Goal: Register for event/course

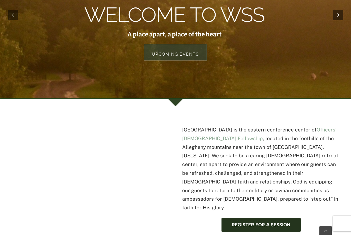
scroll to position [116, 0]
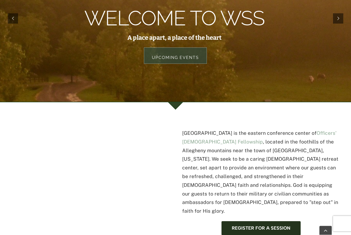
click at [180, 48] on link "Upcoming Events" at bounding box center [175, 56] width 63 height 16
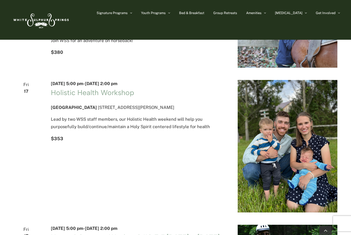
scroll to position [63, 0]
click at [57, 131] on p "Lead by two WSS staff members, our Holistic Health weekend will help you purpos…" at bounding box center [138, 123] width 174 height 15
click at [63, 86] on span "[DATE] 5:00 pm" at bounding box center [67, 83] width 32 height 5
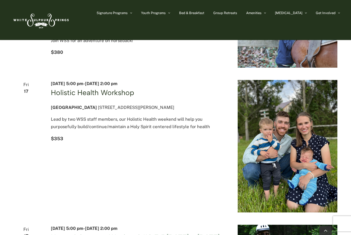
click at [73, 95] on link "Holistic Health Workshop" at bounding box center [92, 92] width 83 height 9
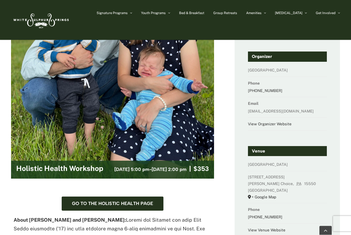
scroll to position [116, 0]
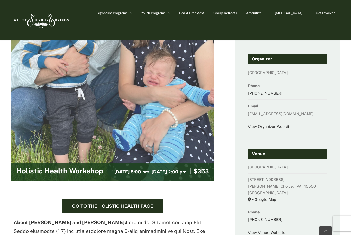
click at [114, 171] on span "October 17 @ 5:00 pm" at bounding box center [131, 172] width 35 height 6
click at [28, 167] on h2 "Holistic Health Workshop" at bounding box center [59, 172] width 87 height 10
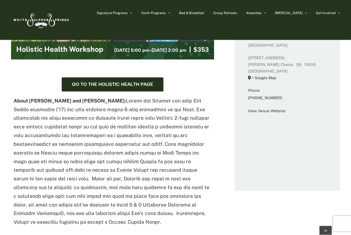
scroll to position [238, 0]
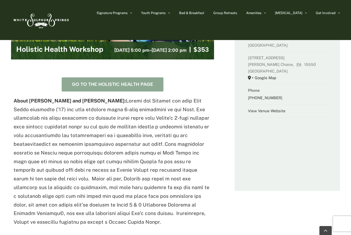
click at [97, 83] on span "Go to the Holistic Health Page" at bounding box center [112, 84] width 81 height 5
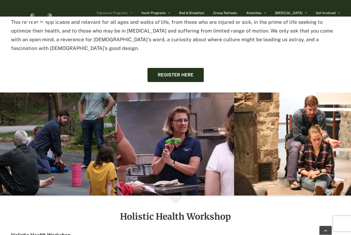
scroll to position [471, 0]
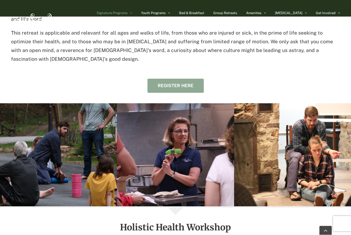
click at [175, 79] on link "Register here" at bounding box center [175, 86] width 56 height 14
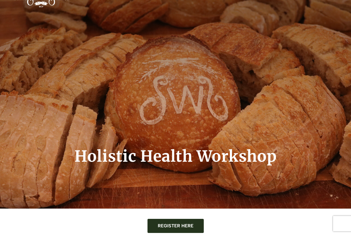
scroll to position [0, 0]
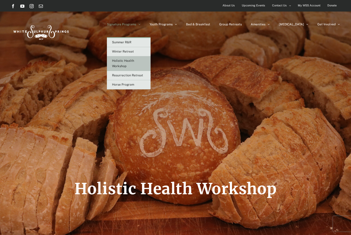
click at [150, 65] on link "Holistic Health Workshop" at bounding box center [129, 63] width 44 height 15
click at [143, 76] on span "Resurrection Retreat" at bounding box center [127, 76] width 31 height 4
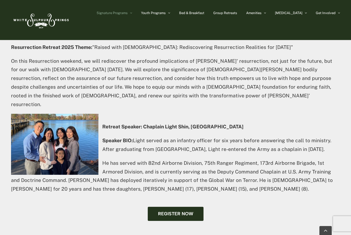
scroll to position [243, 0]
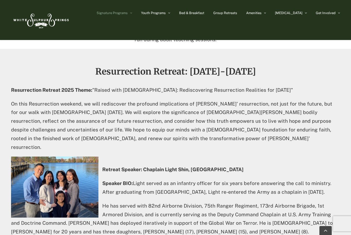
click at [33, 20] on img at bounding box center [40, 20] width 59 height 24
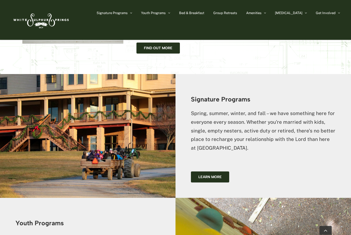
scroll to position [568, 0]
